Goal: Find specific page/section: Find specific page/section

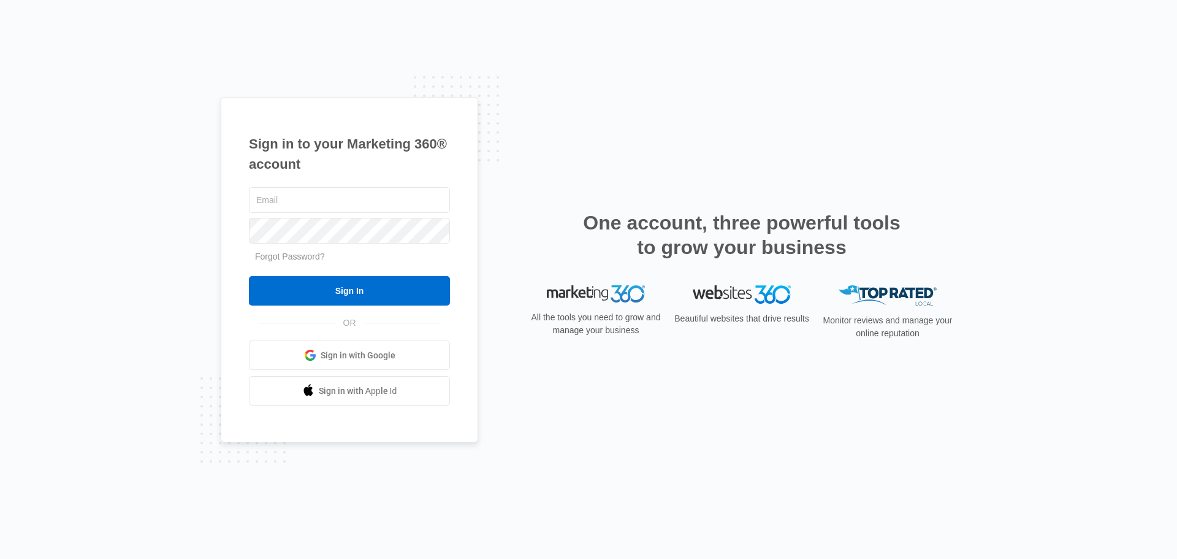
type input "[EMAIL_ADDRESS][DOMAIN_NAME]"
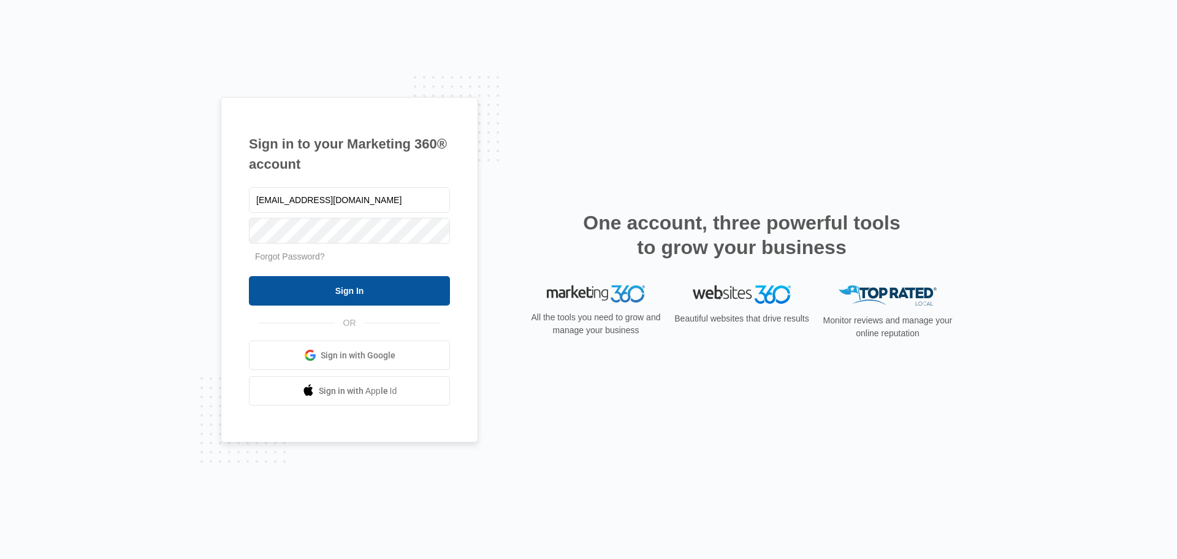
drag, startPoint x: 337, startPoint y: 318, endPoint x: 337, endPoint y: 305, distance: 12.9
click at [337, 318] on span "OR" at bounding box center [350, 322] width 30 height 13
click at [337, 288] on input "Sign In" at bounding box center [349, 290] width 201 height 29
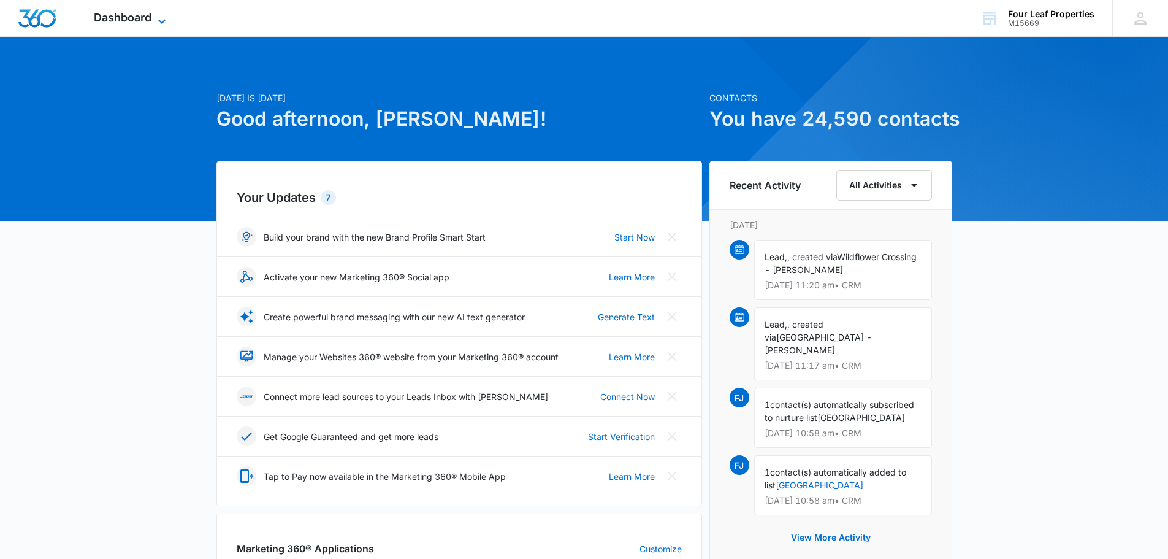
click at [156, 24] on icon at bounding box center [161, 21] width 15 height 15
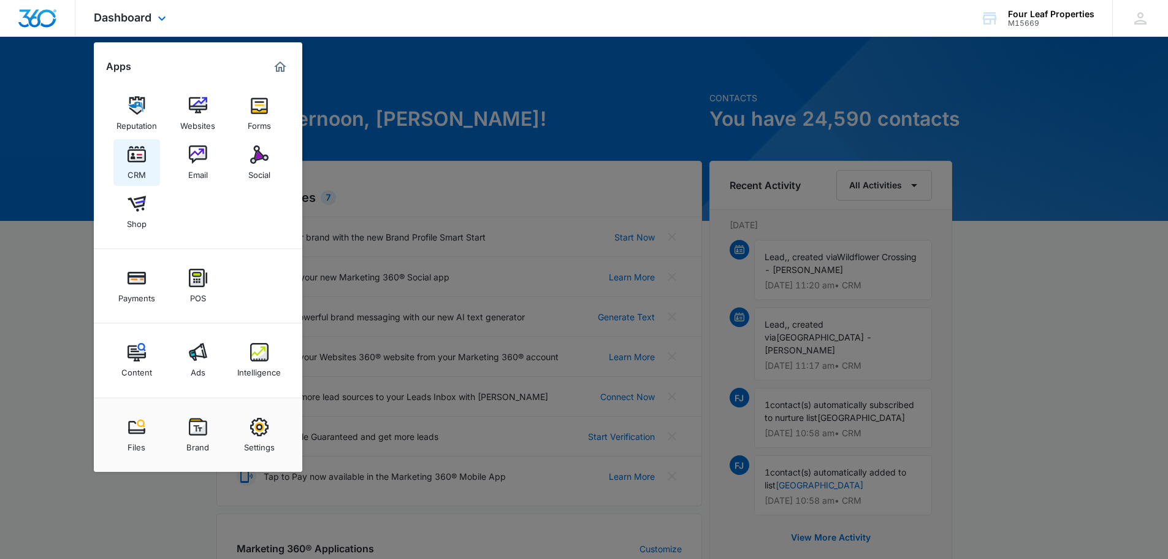
click at [121, 171] on link "CRM" at bounding box center [136, 162] width 47 height 47
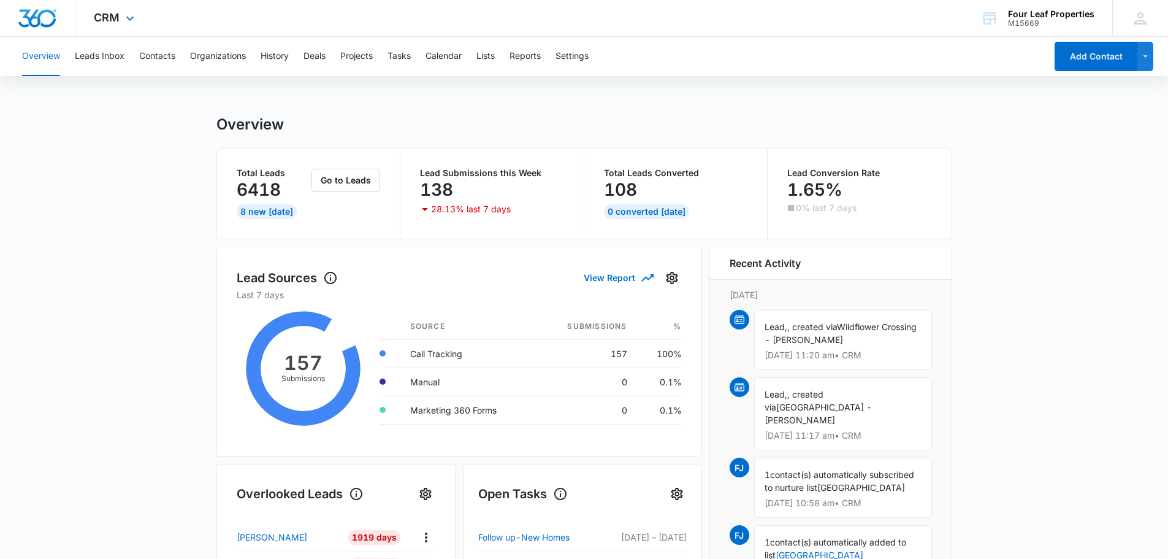
click at [112, 26] on div "CRM Apps Reputation Websites Forms CRM Email Social Shop Payments POS Content A…" at bounding box center [115, 18] width 80 height 36
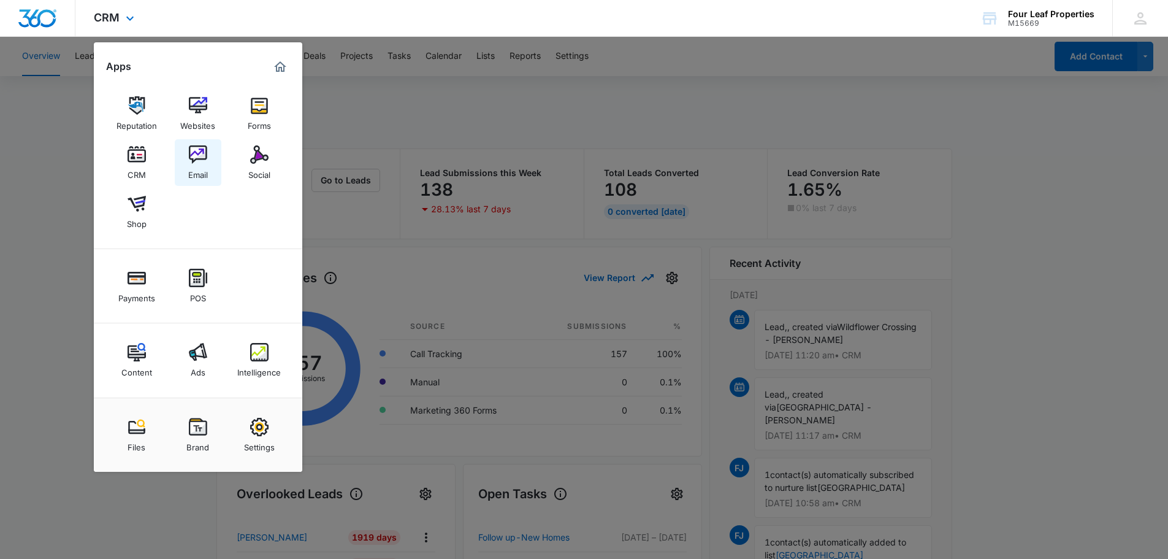
click at [208, 162] on link "Email" at bounding box center [198, 162] width 47 height 47
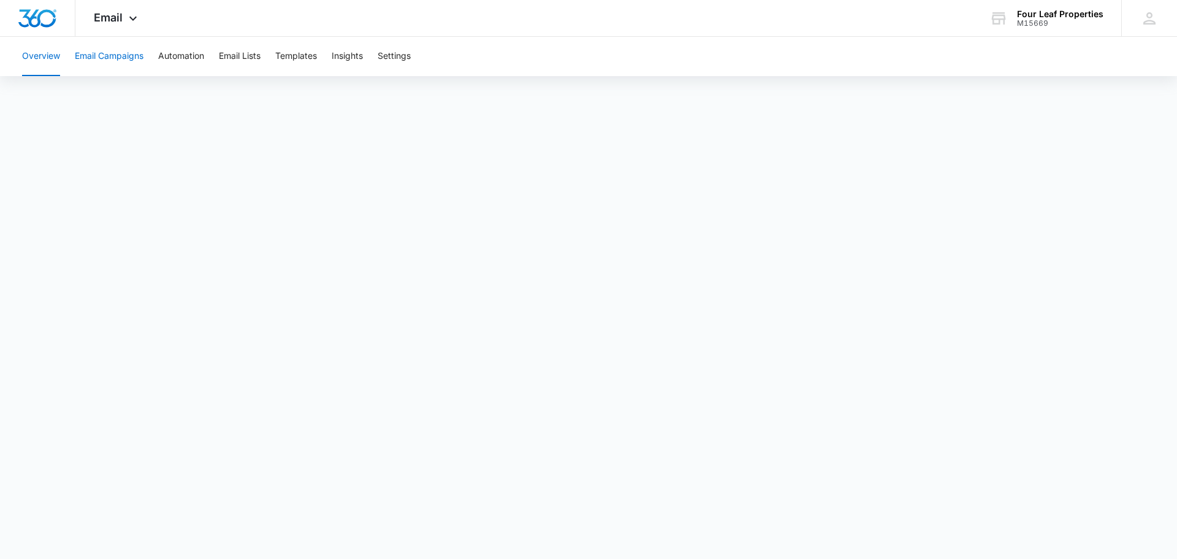
click at [113, 59] on button "Email Campaigns" at bounding box center [109, 56] width 69 height 39
